Goal: Task Accomplishment & Management: Manage account settings

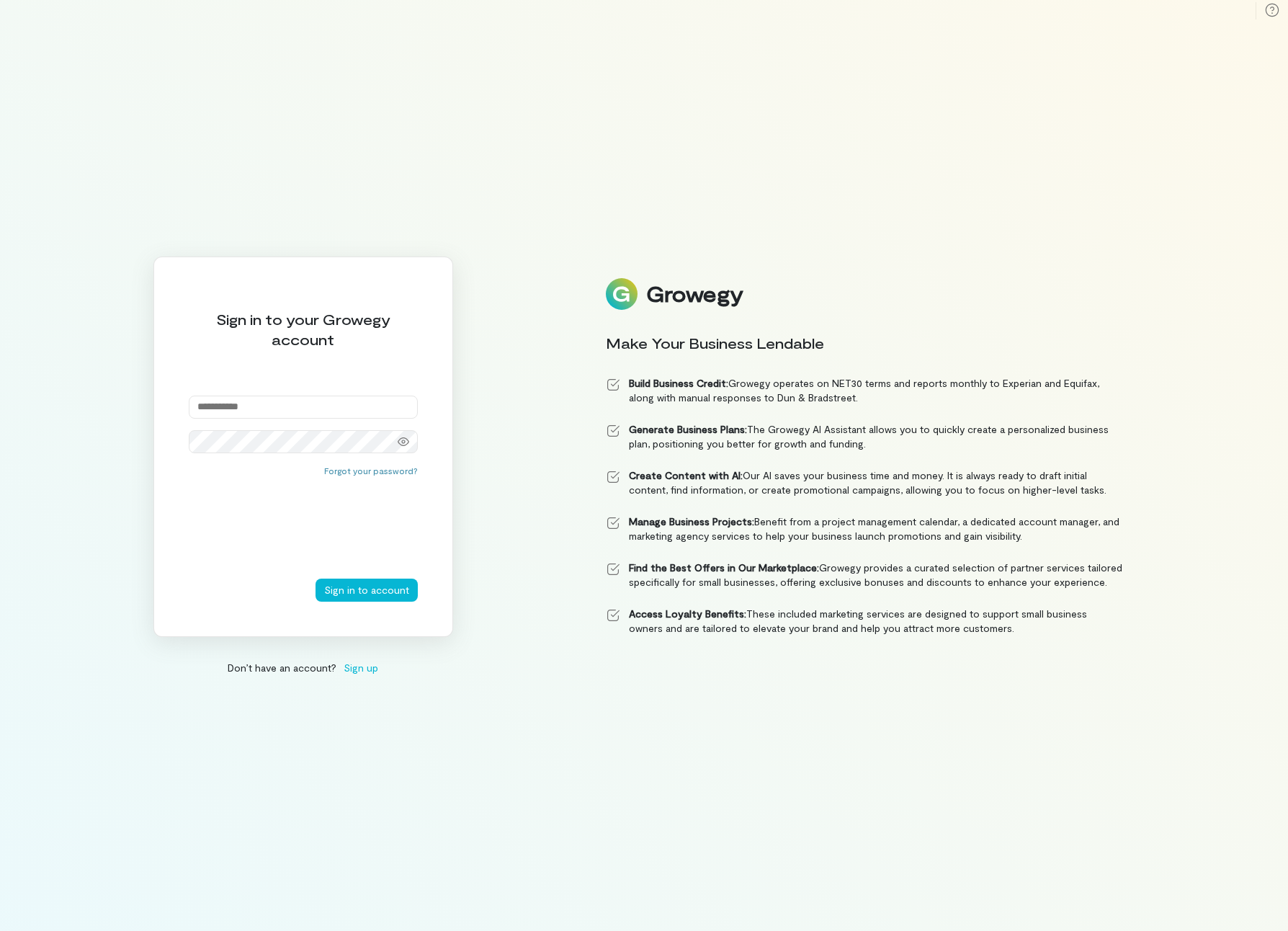
type input "**********"
click at [355, 588] on button "Sign in to account" at bounding box center [367, 590] width 102 height 23
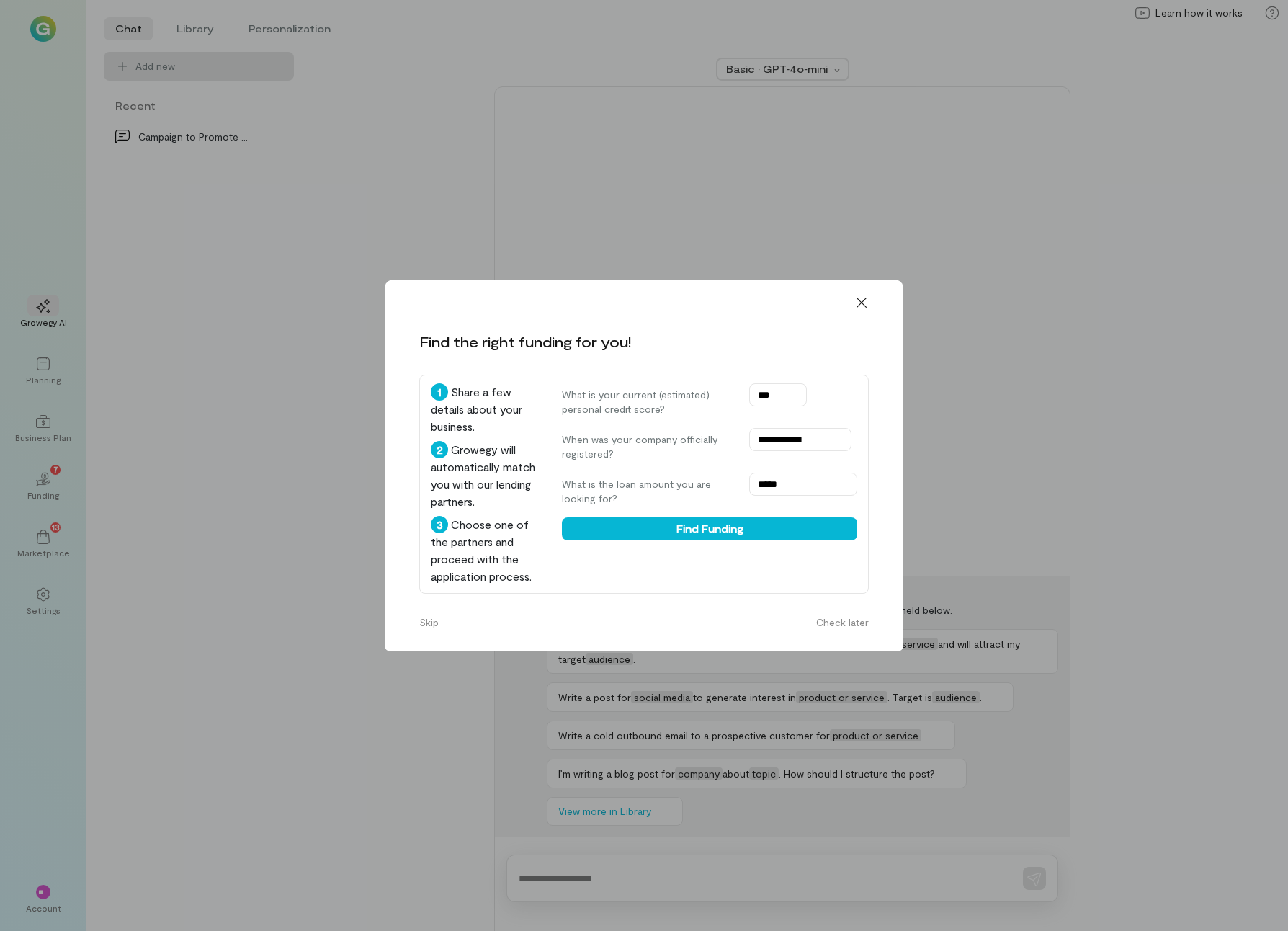
click at [867, 295] on icon at bounding box center [862, 302] width 14 height 14
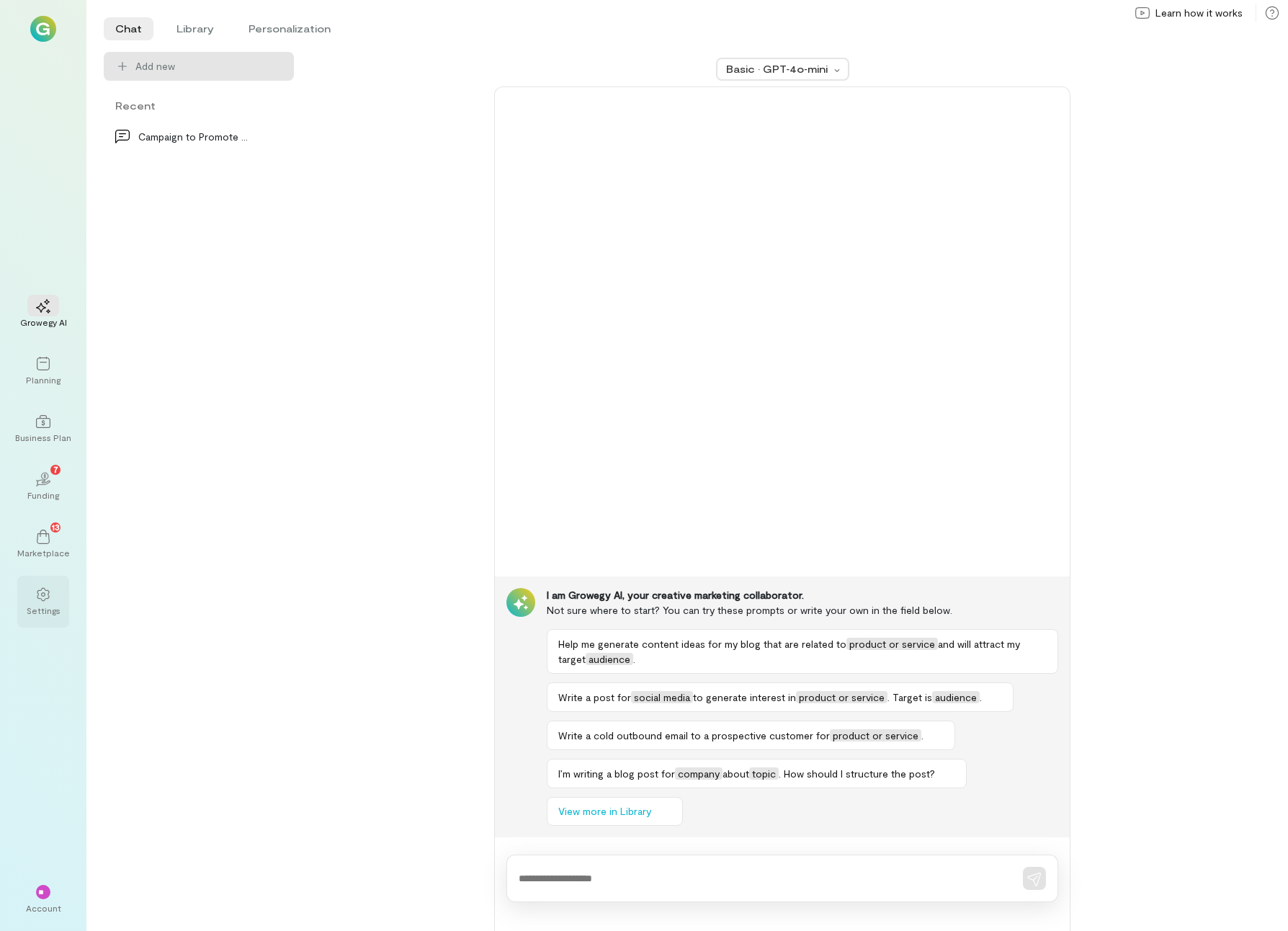
click at [43, 608] on div "Settings" at bounding box center [43, 610] width 33 height 11
